Goal: Use online tool/utility: Utilize a website feature to perform a specific function

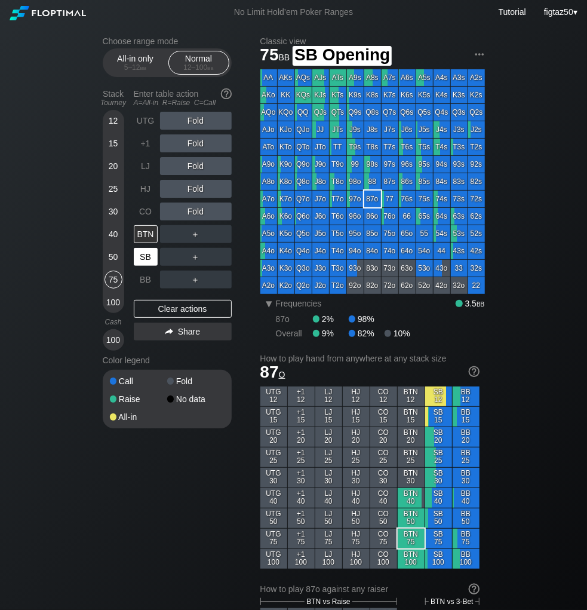
click at [145, 255] on div "SB" at bounding box center [146, 257] width 24 height 18
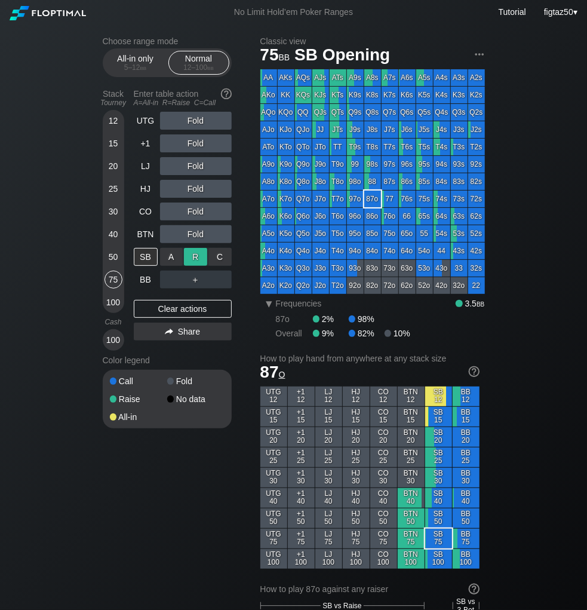
click at [198, 257] on div "R ✕" at bounding box center [195, 257] width 23 height 18
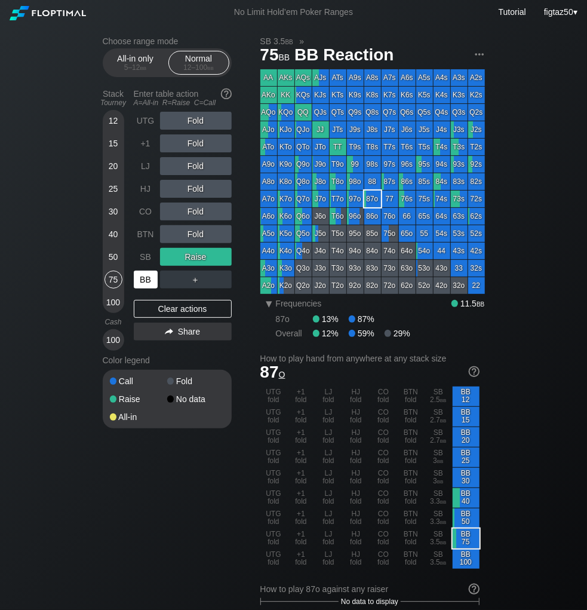
click at [148, 279] on div "BB" at bounding box center [146, 279] width 24 height 18
click at [302, 128] on div "QJo" at bounding box center [303, 129] width 17 height 17
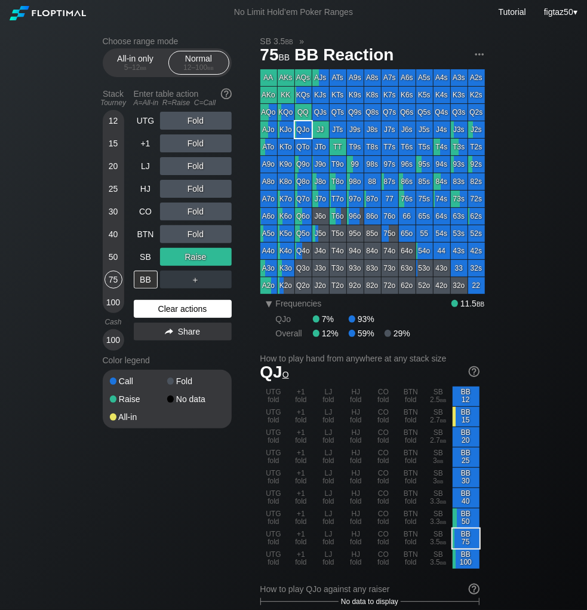
click at [196, 305] on div "Clear actions" at bounding box center [183, 309] width 98 height 18
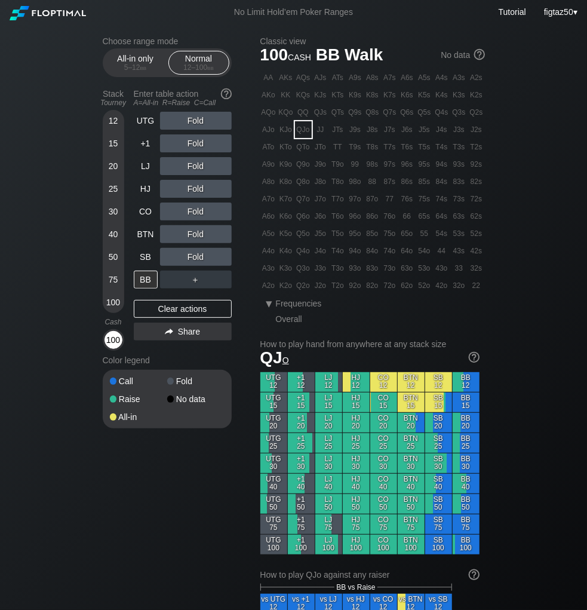
click at [117, 340] on div "100" at bounding box center [113, 340] width 18 height 18
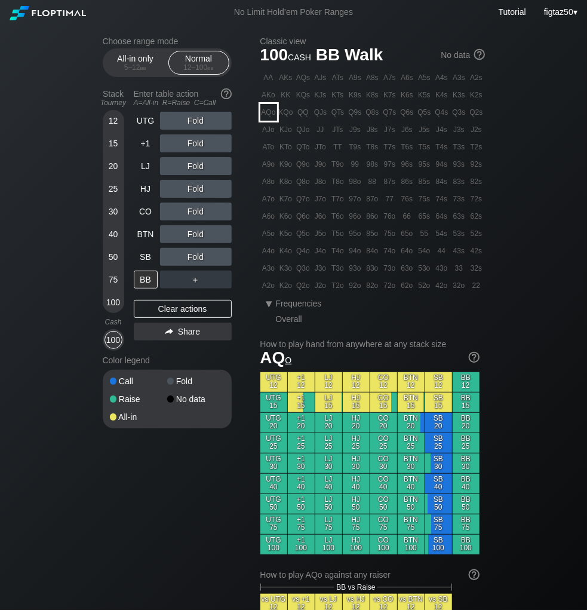
click at [263, 115] on div "AQo" at bounding box center [268, 112] width 17 height 17
click at [269, 302] on div "▾" at bounding box center [270, 303] width 16 height 14
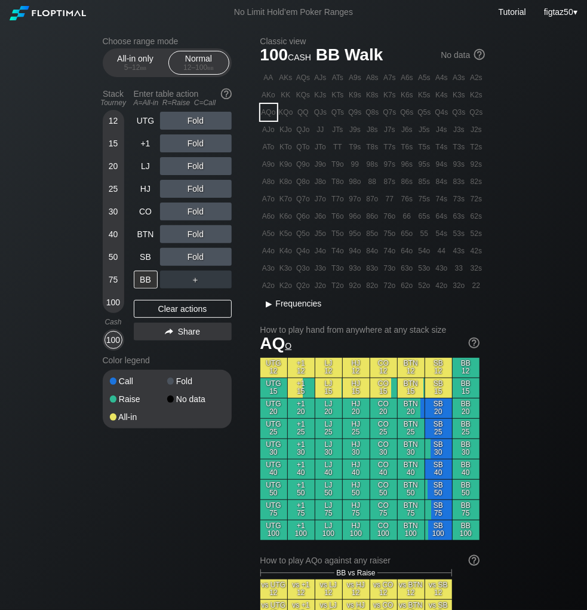
click at [269, 302] on div "▸" at bounding box center [270, 303] width 16 height 14
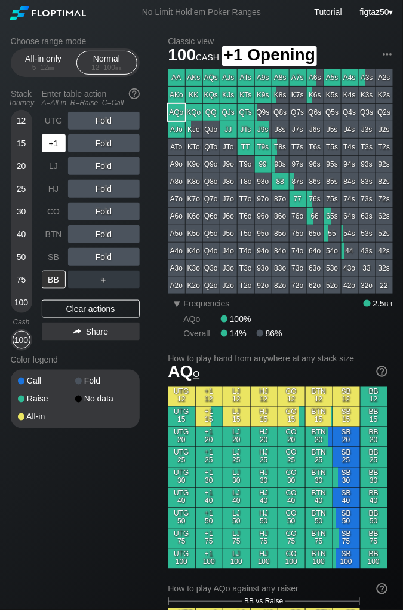
click at [57, 142] on div "+1" at bounding box center [54, 143] width 24 height 18
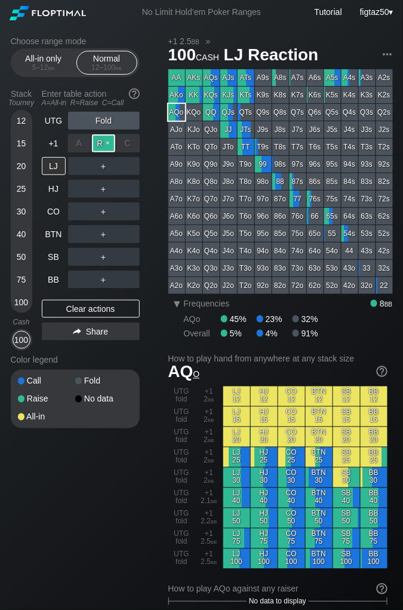
click at [104, 142] on div "R ✕" at bounding box center [103, 143] width 23 height 18
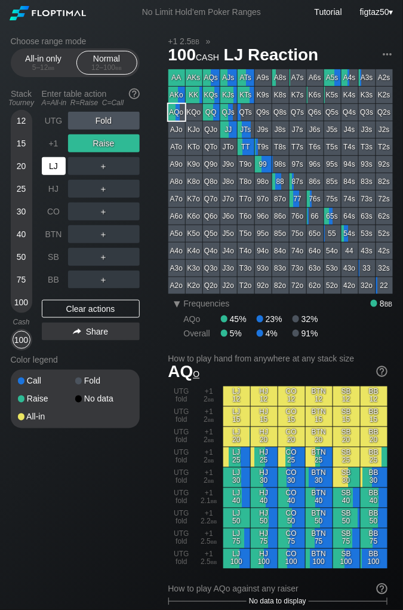
click at [56, 165] on div "LJ" at bounding box center [54, 166] width 24 height 18
click at [101, 166] on div "R ✕" at bounding box center [103, 166] width 23 height 18
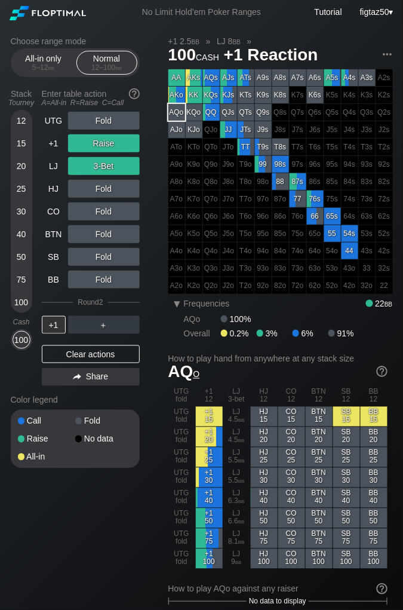
click at [120, 348] on div "Clear actions" at bounding box center [91, 354] width 98 height 18
click at [120, 348] on div "UTG Fold +1 Raise LJ 3-Bet HJ Fold CO Fold BTN Fold SB Fold BB Fold Round 2 +1 …" at bounding box center [91, 251] width 98 height 279
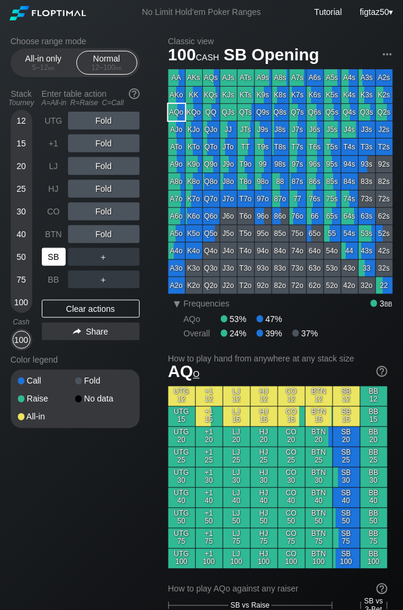
click at [52, 253] on div "SB" at bounding box center [54, 257] width 24 height 18
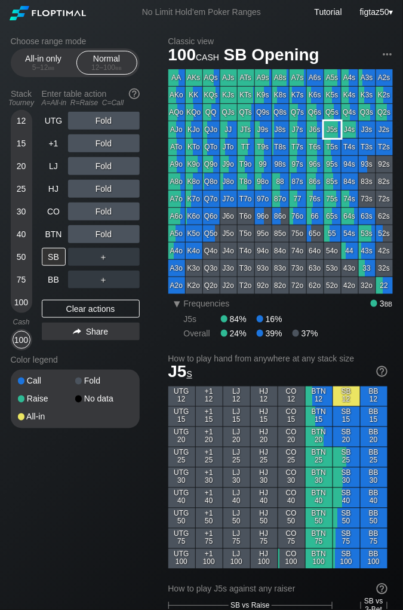
click at [333, 133] on div "J5s" at bounding box center [332, 129] width 17 height 17
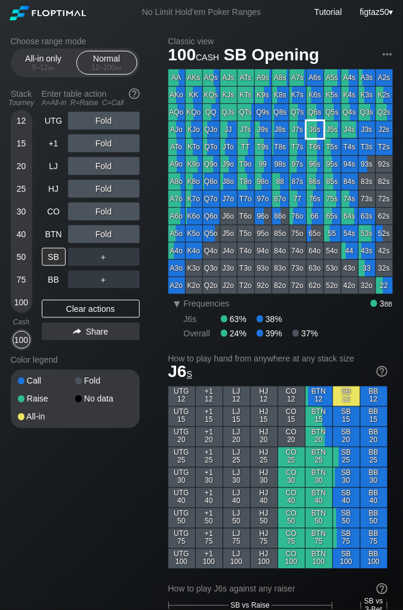
click at [313, 132] on div "J6s" at bounding box center [315, 129] width 17 height 17
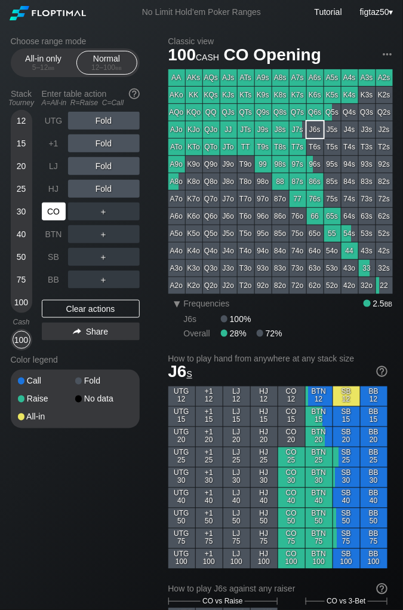
click at [53, 213] on div "CO" at bounding box center [54, 211] width 24 height 18
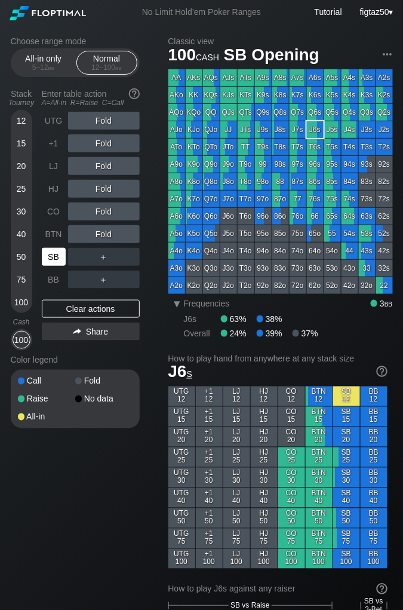
click at [56, 254] on div "SB" at bounding box center [54, 257] width 24 height 18
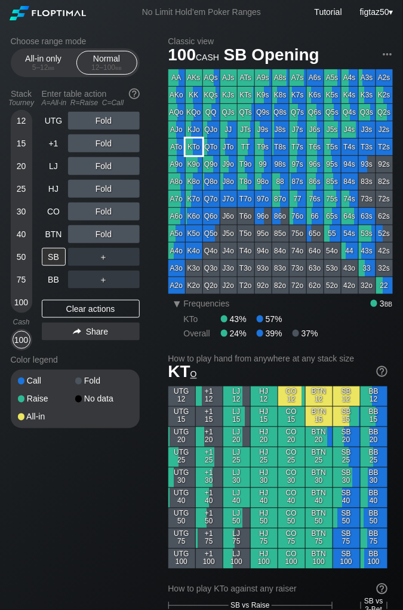
click at [192, 146] on div "KTo" at bounding box center [194, 147] width 17 height 17
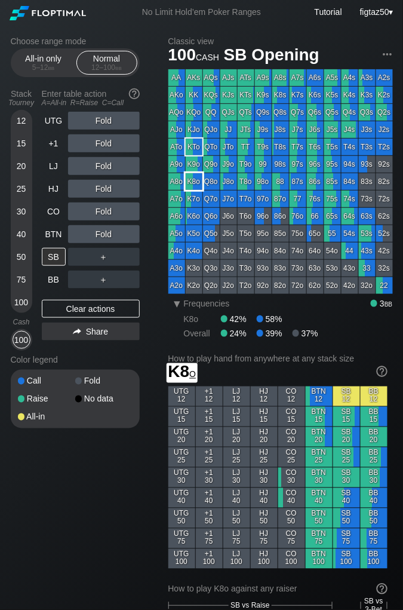
click at [193, 179] on div "K8o" at bounding box center [194, 181] width 17 height 17
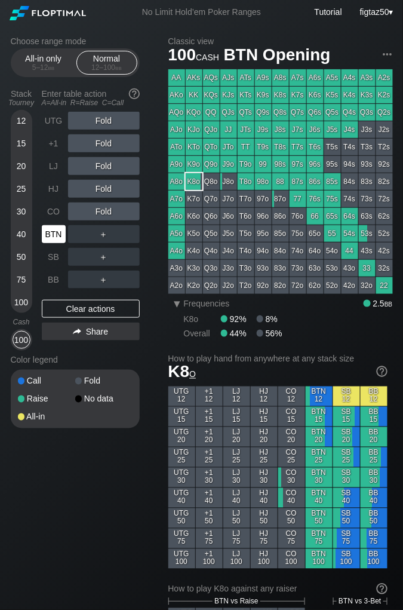
click at [54, 229] on div "BTN" at bounding box center [54, 234] width 24 height 18
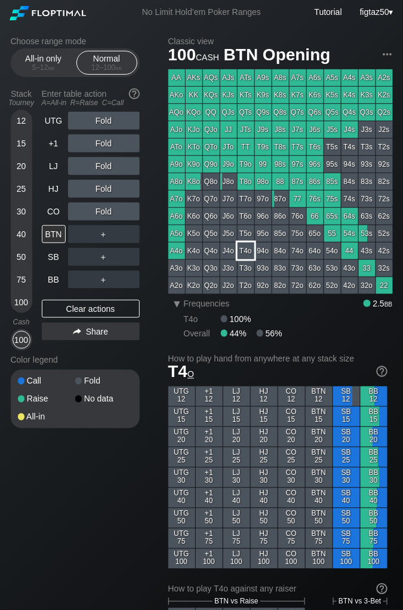
click at [245, 254] on div "T4o" at bounding box center [246, 250] width 17 height 17
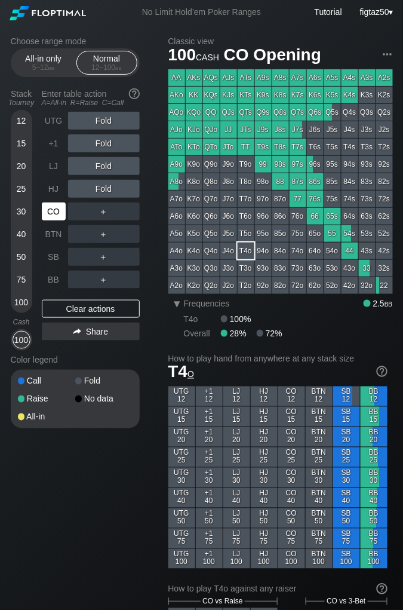
click at [57, 213] on div "CO" at bounding box center [54, 211] width 24 height 18
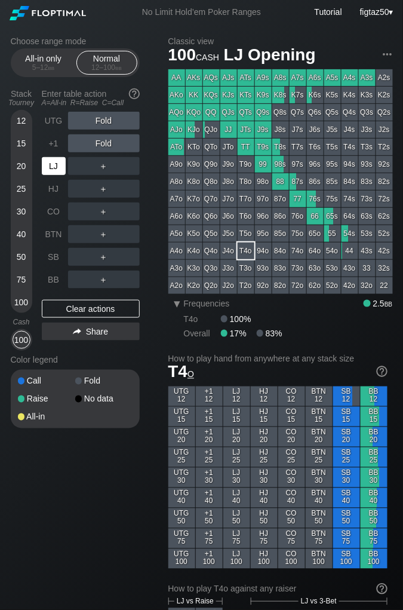
click at [51, 167] on div "LJ" at bounding box center [54, 166] width 24 height 18
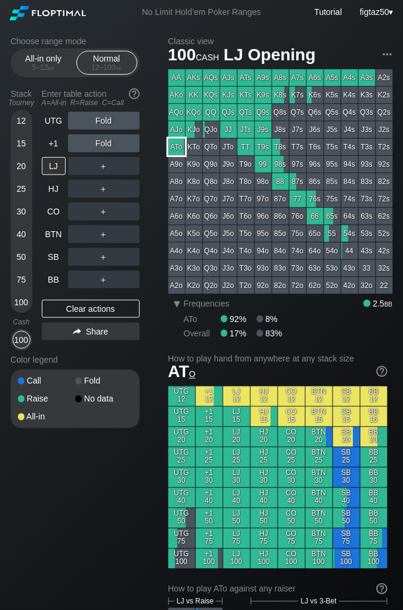
click at [177, 142] on div "ATo" at bounding box center [176, 147] width 17 height 17
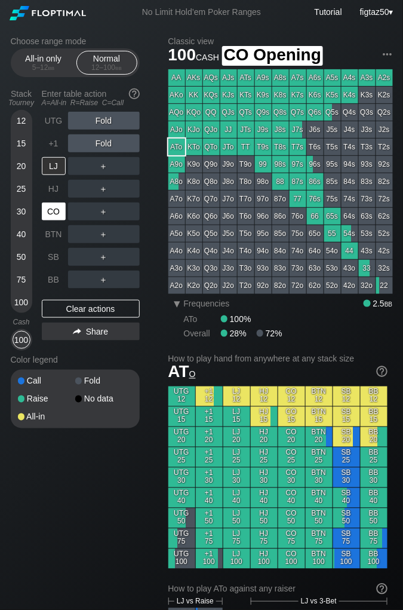
click at [56, 209] on div "CO" at bounding box center [54, 211] width 24 height 18
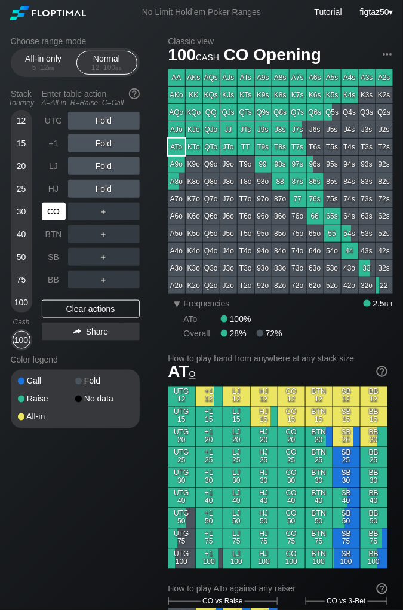
click at [56, 209] on div "CO" at bounding box center [54, 211] width 24 height 18
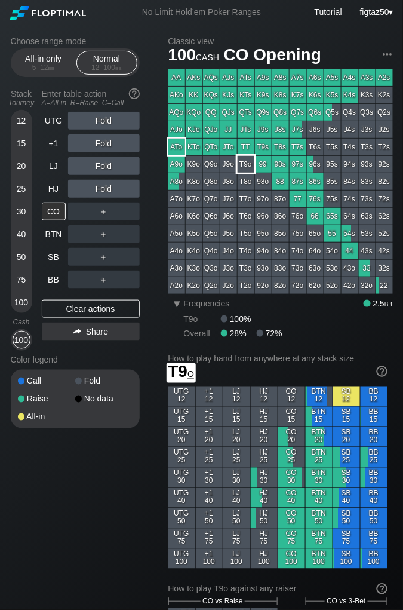
click at [245, 185] on div "T8o" at bounding box center [246, 181] width 17 height 17
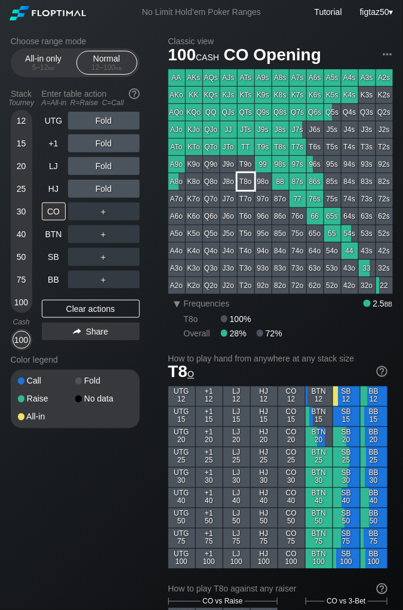
click at [244, 180] on div "T8o" at bounding box center [246, 181] width 17 height 17
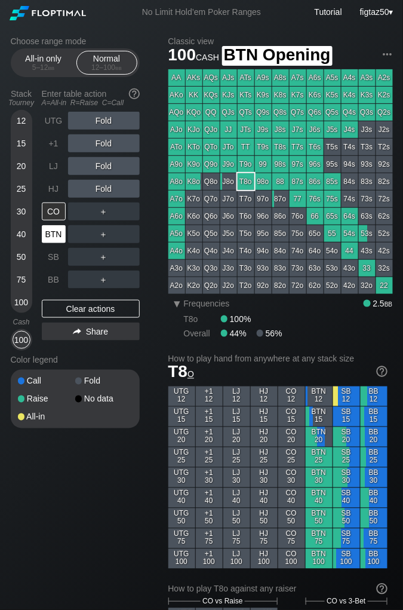
click at [54, 234] on div "BTN" at bounding box center [54, 234] width 24 height 18
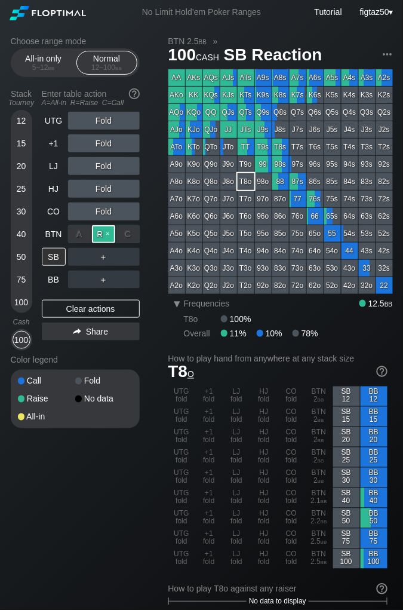
click at [98, 232] on div "R ✕" at bounding box center [103, 234] width 23 height 18
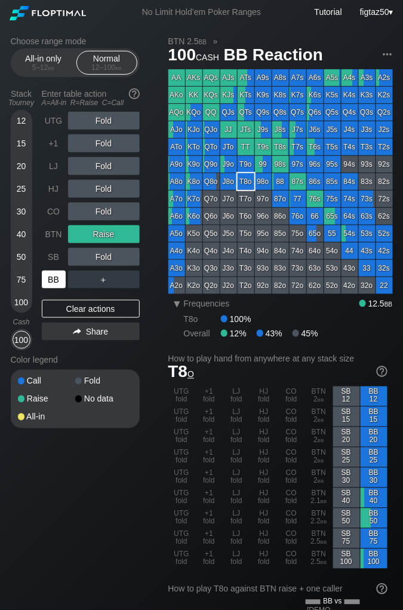
click at [51, 281] on div "BB" at bounding box center [54, 279] width 24 height 18
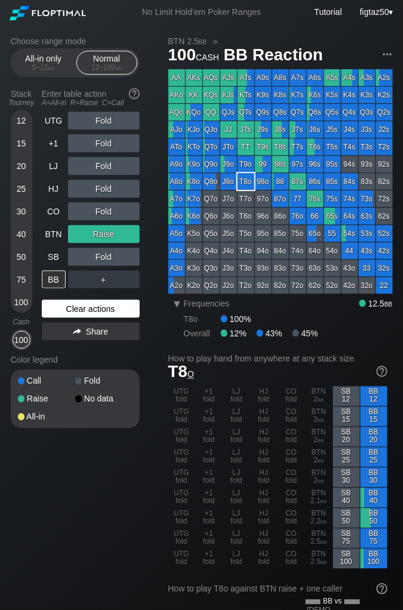
click at [106, 306] on div "Clear actions" at bounding box center [91, 309] width 98 height 18
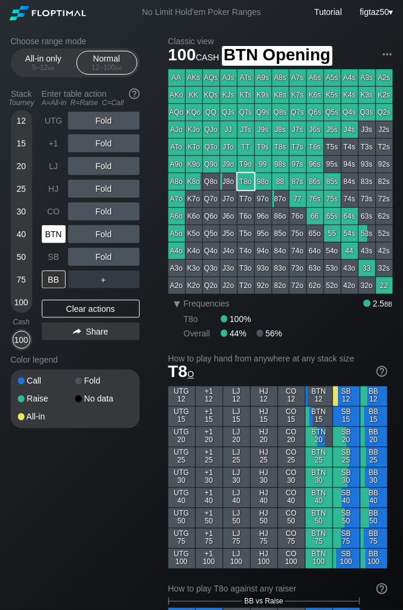
click at [61, 233] on div "BTN" at bounding box center [54, 234] width 24 height 18
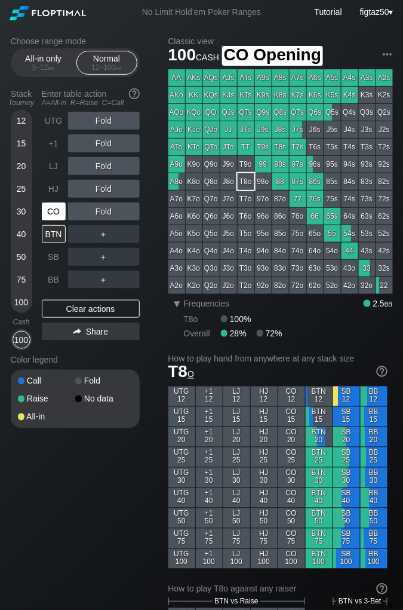
click at [56, 214] on div "CO" at bounding box center [54, 211] width 24 height 18
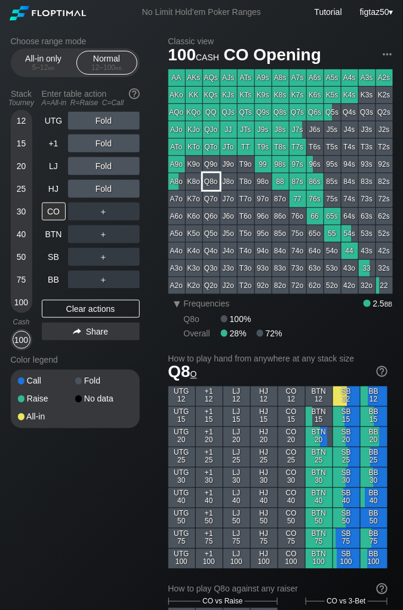
click at [209, 182] on div "Q8o" at bounding box center [211, 181] width 17 height 17
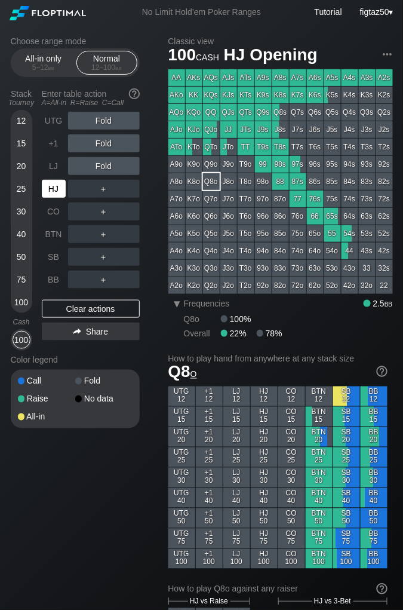
click at [51, 188] on div "HJ" at bounding box center [54, 189] width 24 height 18
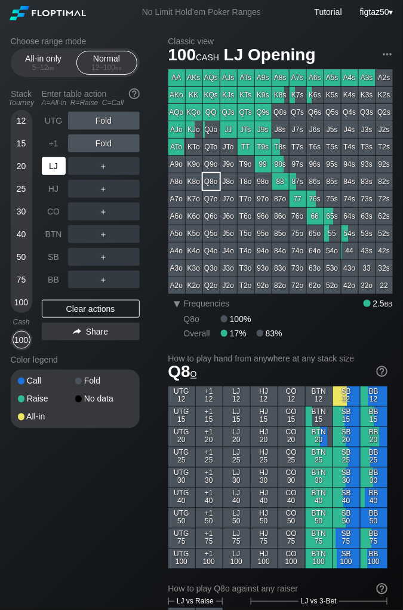
click at [57, 160] on div "LJ" at bounding box center [54, 166] width 24 height 18
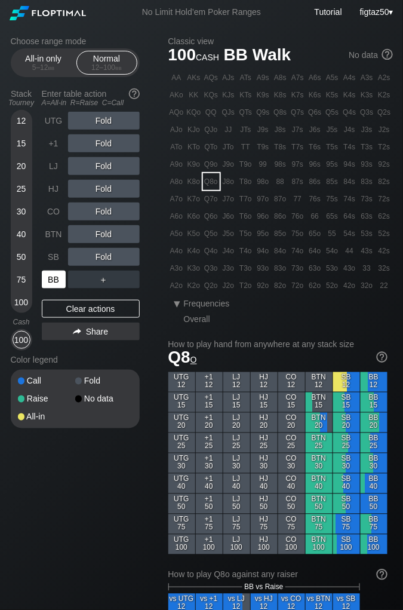
click at [56, 276] on div "BB" at bounding box center [54, 279] width 24 height 18
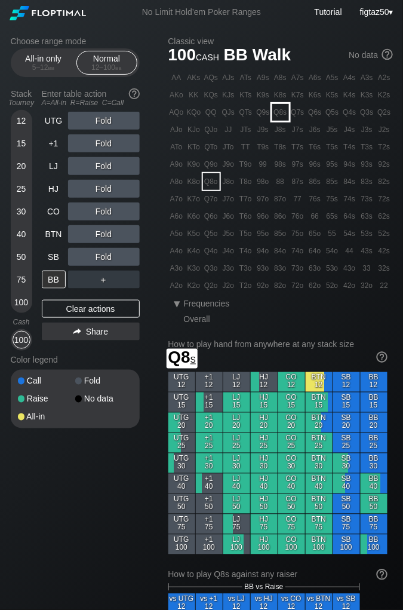
click at [281, 115] on div "Q8s" at bounding box center [280, 112] width 17 height 17
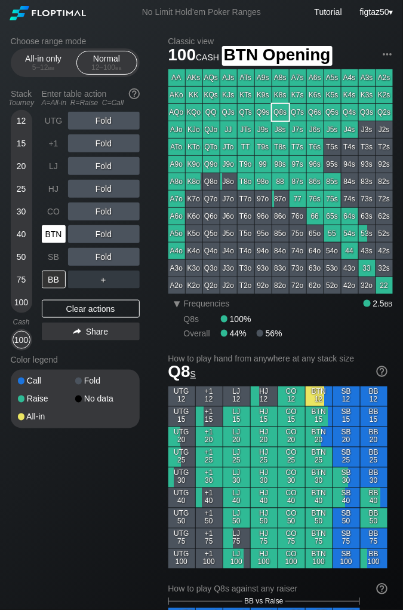
click at [54, 230] on div "BTN" at bounding box center [54, 234] width 24 height 18
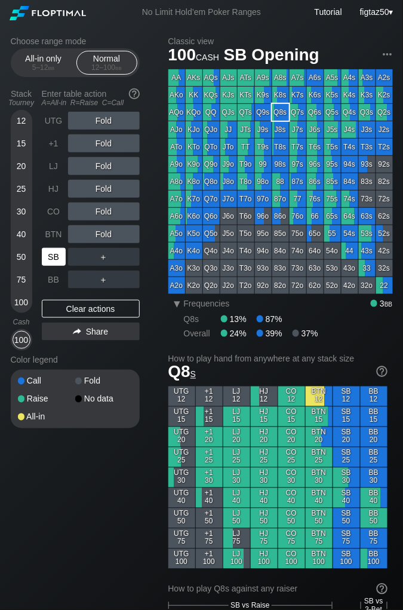
click at [53, 253] on div "SB" at bounding box center [54, 257] width 24 height 18
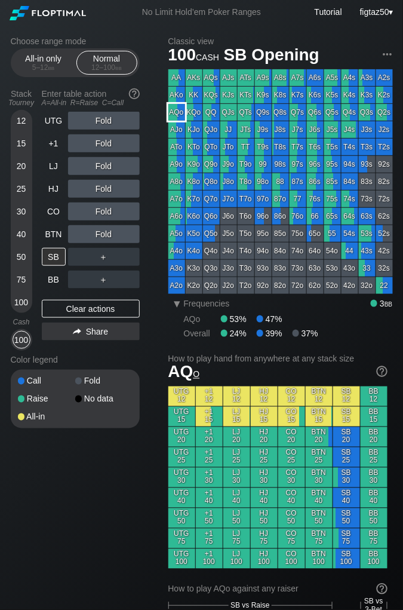
click at [174, 112] on div "AQo" at bounding box center [176, 112] width 17 height 17
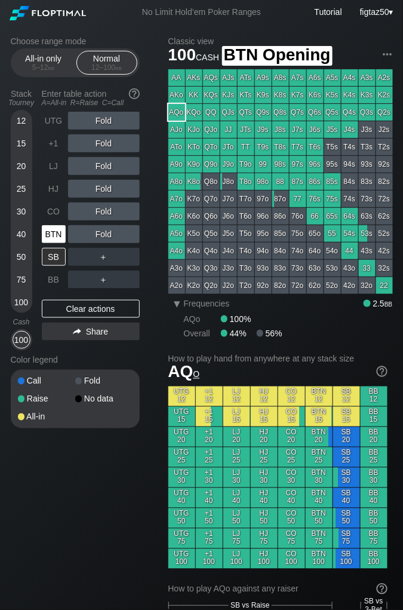
click at [51, 228] on div "BTN" at bounding box center [54, 234] width 24 height 18
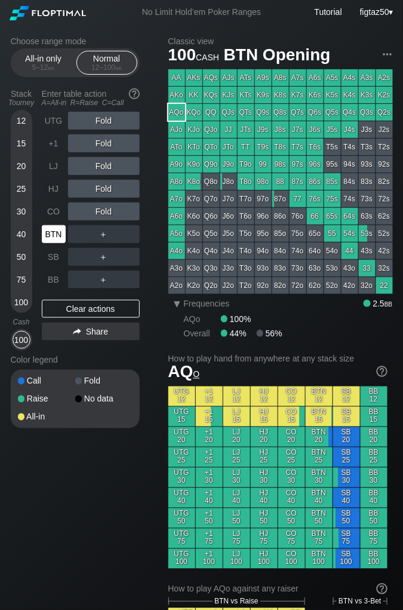
click at [51, 228] on div "BTN" at bounding box center [54, 234] width 24 height 18
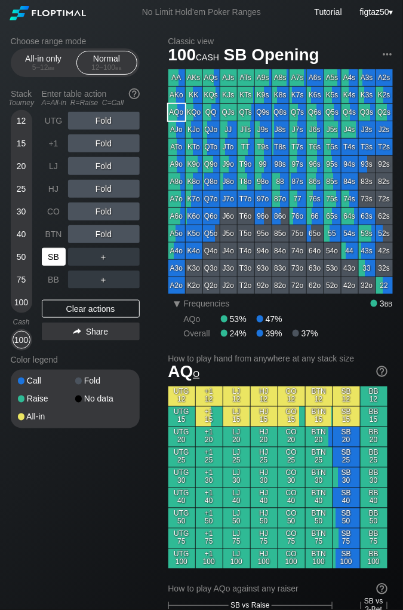
click at [59, 257] on div "SB" at bounding box center [54, 257] width 24 height 18
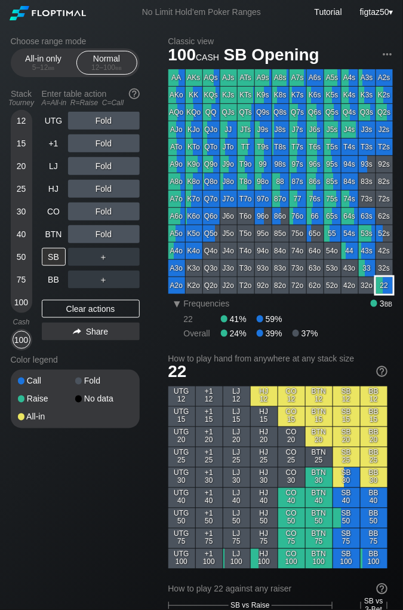
click at [382, 287] on div "22" at bounding box center [384, 285] width 17 height 17
click at [388, 289] on div "22" at bounding box center [384, 285] width 17 height 17
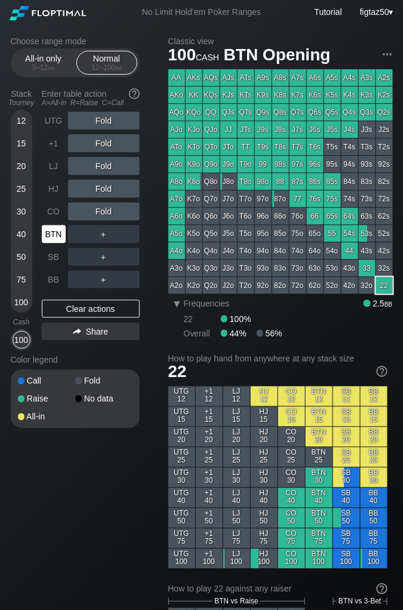
click at [55, 230] on div "BTN" at bounding box center [54, 234] width 24 height 18
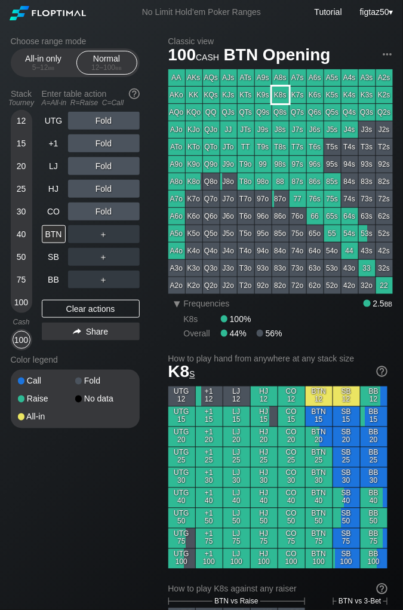
click at [282, 96] on div "K8s" at bounding box center [280, 95] width 17 height 17
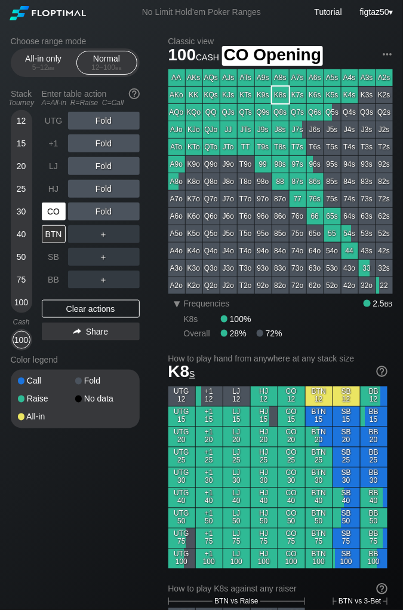
click at [54, 211] on div "CO" at bounding box center [54, 211] width 24 height 18
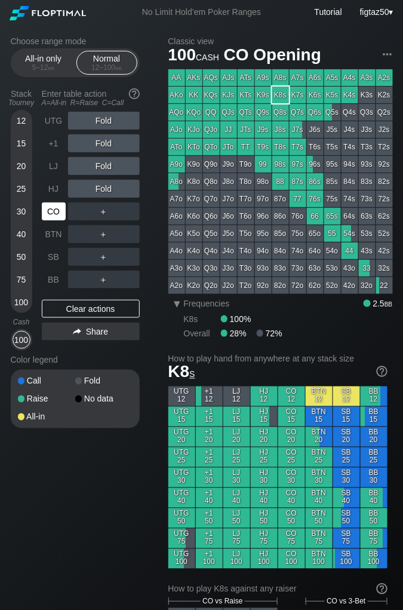
click at [54, 211] on div "CO" at bounding box center [54, 211] width 24 height 18
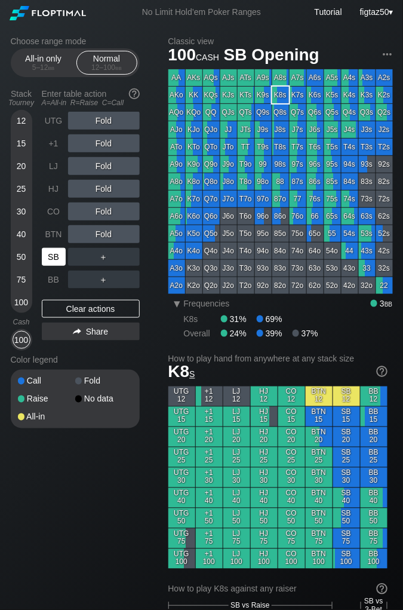
click at [54, 253] on div "SB" at bounding box center [54, 257] width 24 height 18
click at [51, 258] on div "SB" at bounding box center [54, 257] width 24 height 18
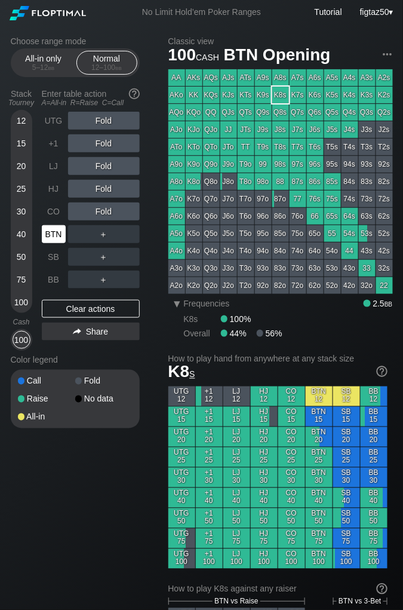
click at [56, 237] on div "BTN" at bounding box center [54, 234] width 24 height 18
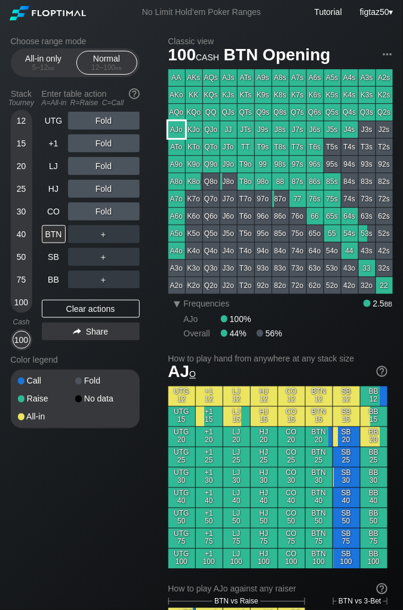
click at [174, 124] on div "AJo" at bounding box center [176, 129] width 17 height 17
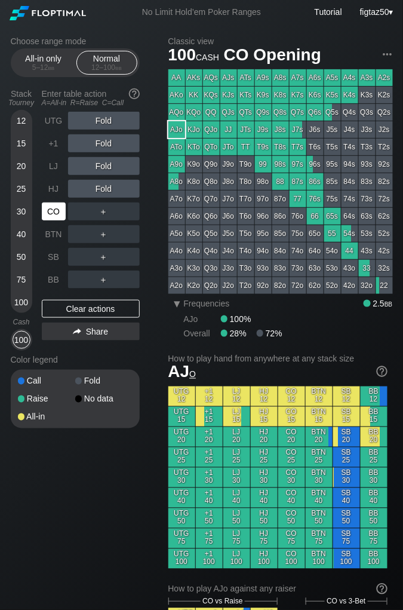
click at [52, 207] on div "CO" at bounding box center [54, 211] width 24 height 18
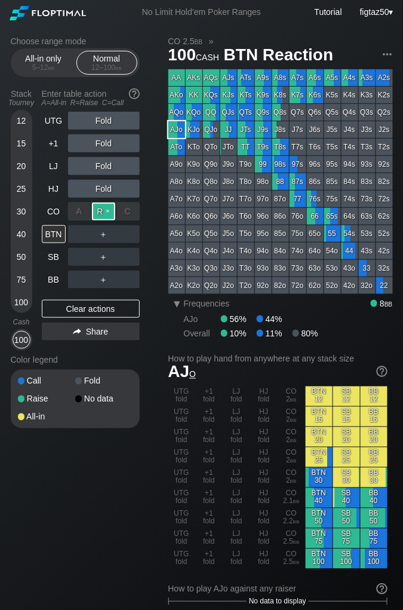
click at [103, 207] on div "R ✕" at bounding box center [103, 211] width 23 height 18
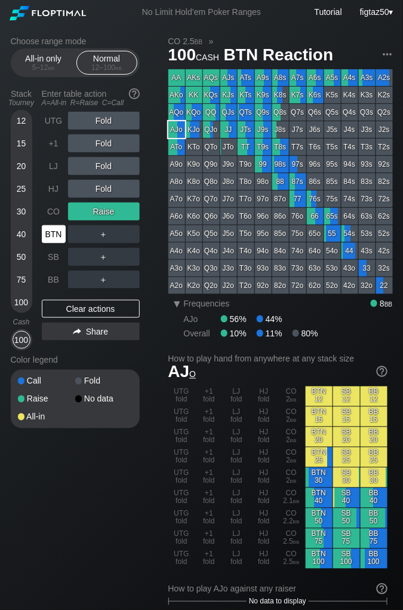
click at [54, 233] on div "BTN" at bounding box center [54, 234] width 24 height 18
click at [51, 235] on div "BTN" at bounding box center [54, 234] width 24 height 18
click at [87, 297] on div "UTG Fold +1 Fold LJ Fold HJ Fold CO Raise BTN ＋ SB ＋ BB ＋ Clear actions Share" at bounding box center [91, 231] width 98 height 239
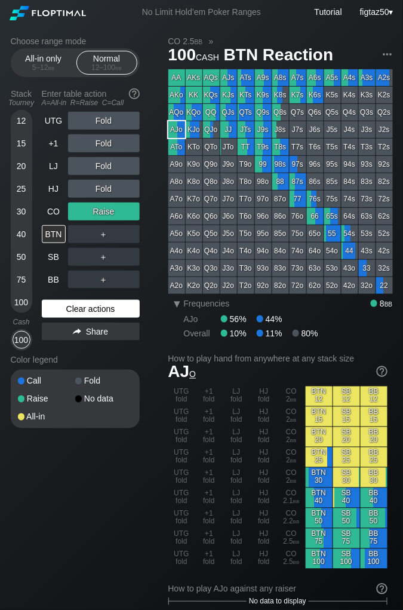
click at [90, 308] on div "Clear actions" at bounding box center [91, 309] width 98 height 18
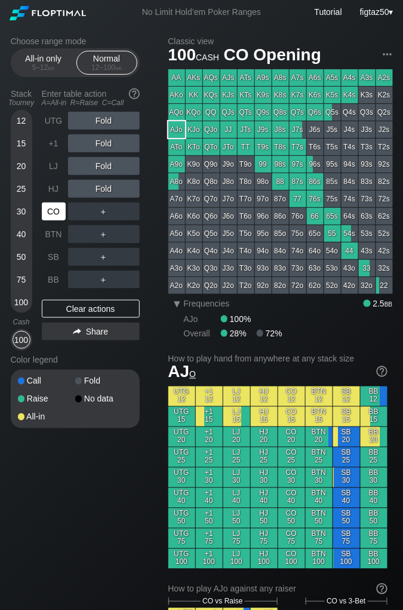
click at [54, 207] on div "CO" at bounding box center [54, 211] width 24 height 18
click at [54, 210] on div "CO" at bounding box center [54, 211] width 24 height 18
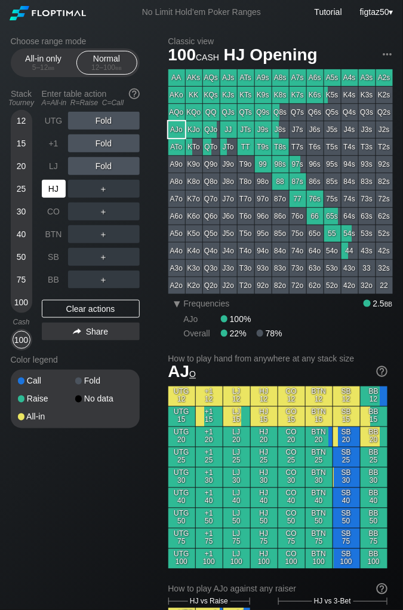
click at [53, 189] on div "HJ" at bounding box center [54, 189] width 24 height 18
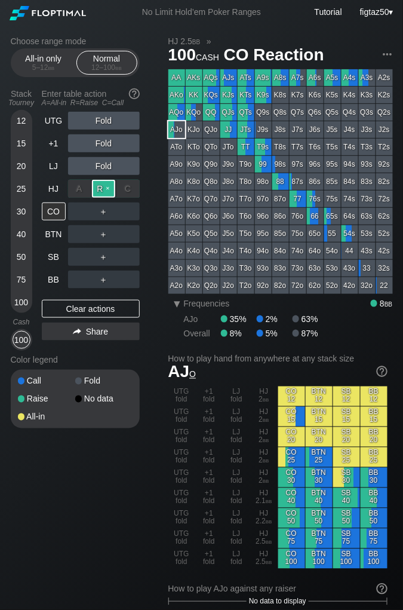
click at [102, 186] on div "R ✕" at bounding box center [103, 189] width 23 height 18
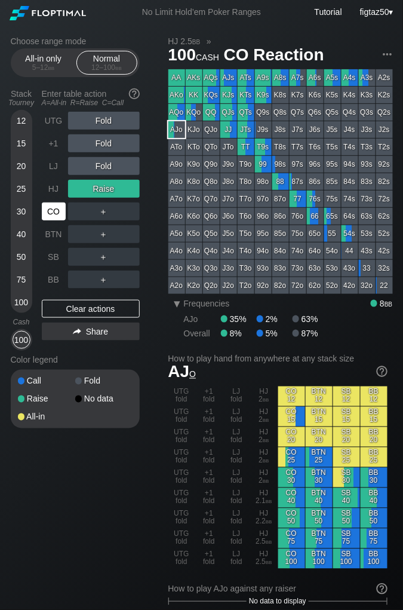
click at [51, 210] on div "CO" at bounding box center [54, 211] width 24 height 18
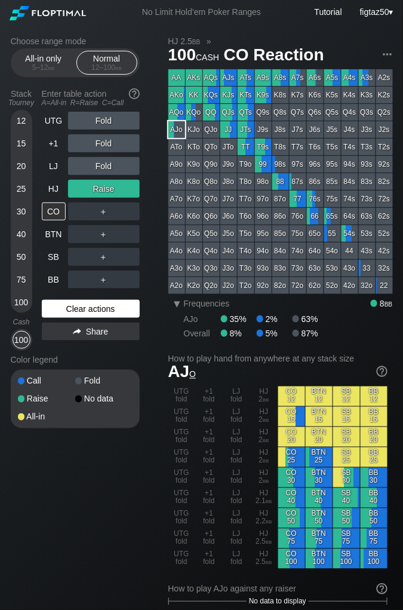
click at [103, 306] on div "Clear actions" at bounding box center [91, 309] width 98 height 18
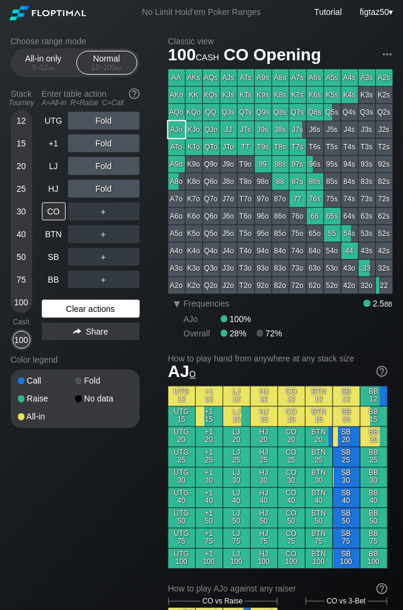
click at [103, 306] on div "Clear actions" at bounding box center [91, 309] width 98 height 18
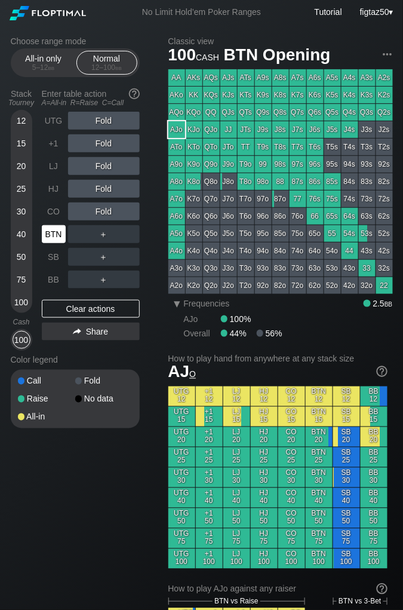
click at [54, 232] on div "BTN" at bounding box center [54, 234] width 24 height 18
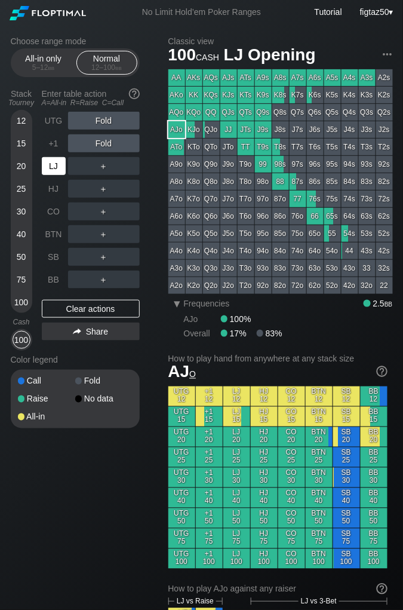
click at [48, 161] on div "LJ" at bounding box center [54, 166] width 24 height 18
